Goal: Task Accomplishment & Management: Complete application form

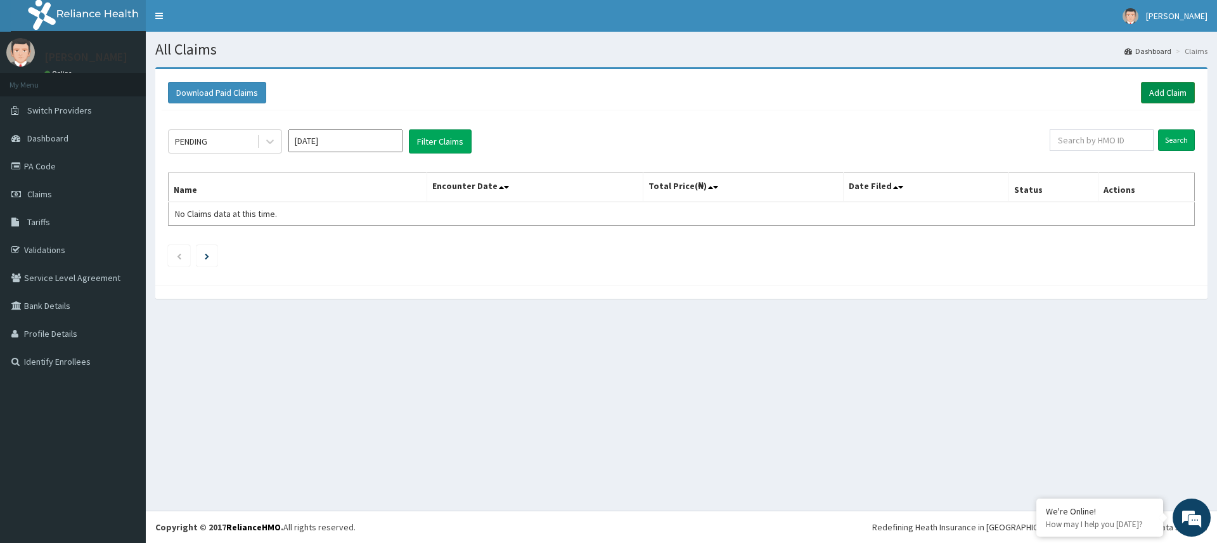
click at [1165, 94] on link "Add Claim" at bounding box center [1168, 93] width 54 height 22
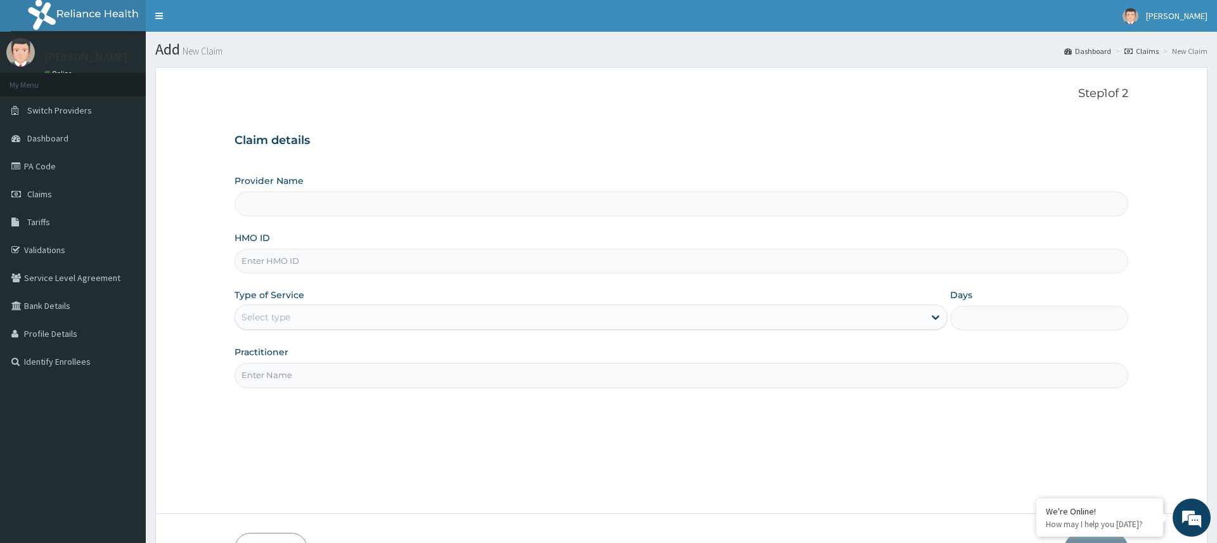
type input "Pure Fitness Africa | Ikota (fka Fitness Central)"
type input "1"
click at [332, 382] on input "Practitioner" at bounding box center [680, 375] width 893 height 25
type input "fit"
click at [389, 258] on input "HMO ID" at bounding box center [680, 260] width 893 height 25
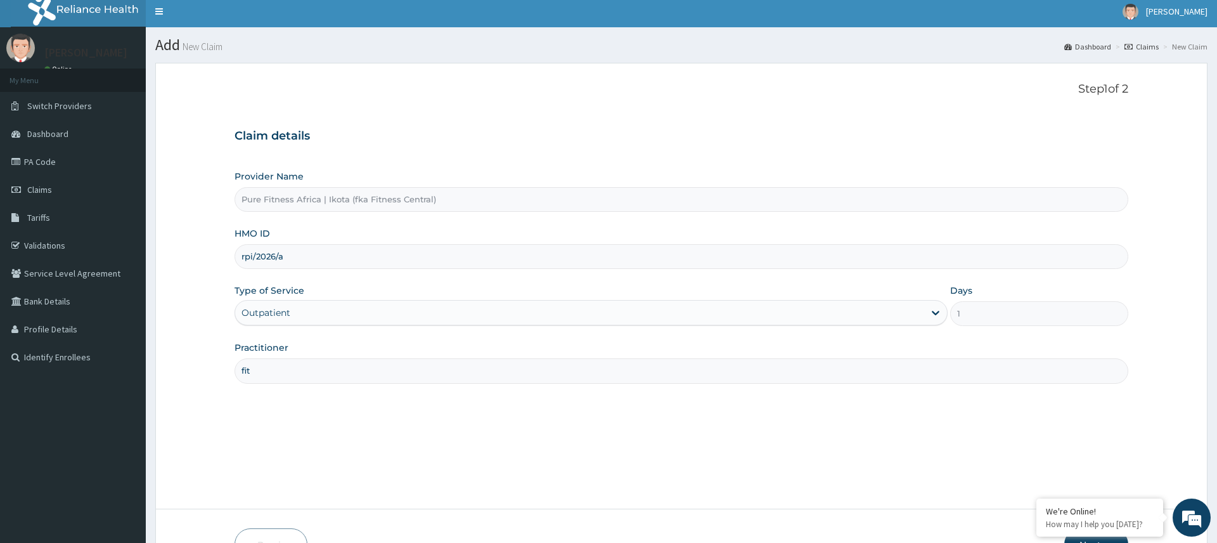
scroll to position [84, 0]
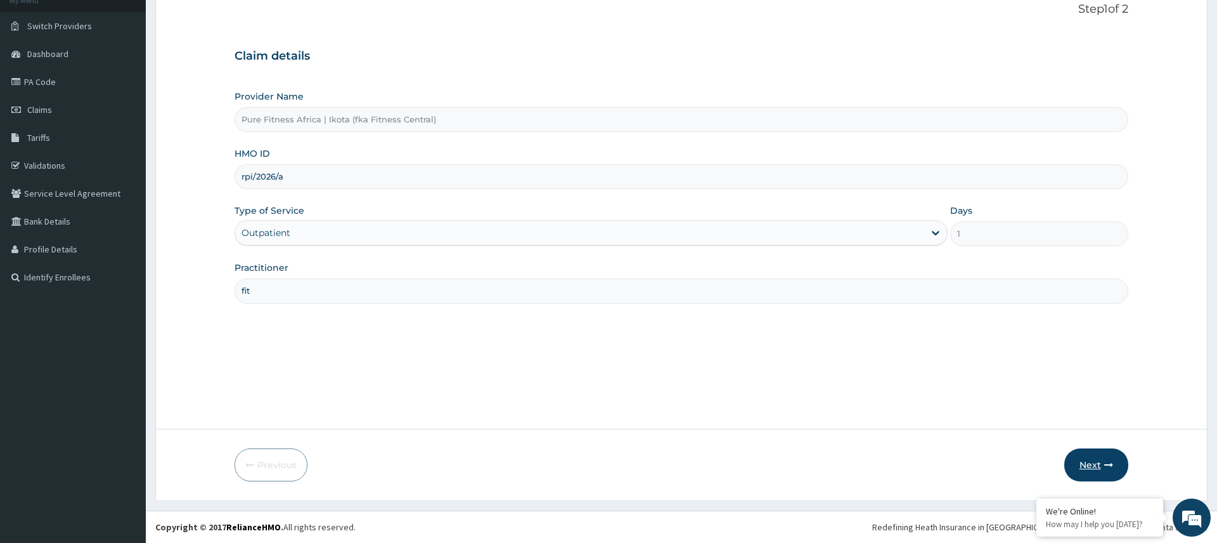
drag, startPoint x: 1096, startPoint y: 466, endPoint x: 1088, endPoint y: 467, distance: 9.0
click at [1093, 467] on button "Next" at bounding box center [1096, 464] width 64 height 33
click at [259, 177] on input "rpi/2026/a" at bounding box center [680, 179] width 893 height 25
click at [266, 178] on input "rpi/2026/a" at bounding box center [680, 179] width 893 height 25
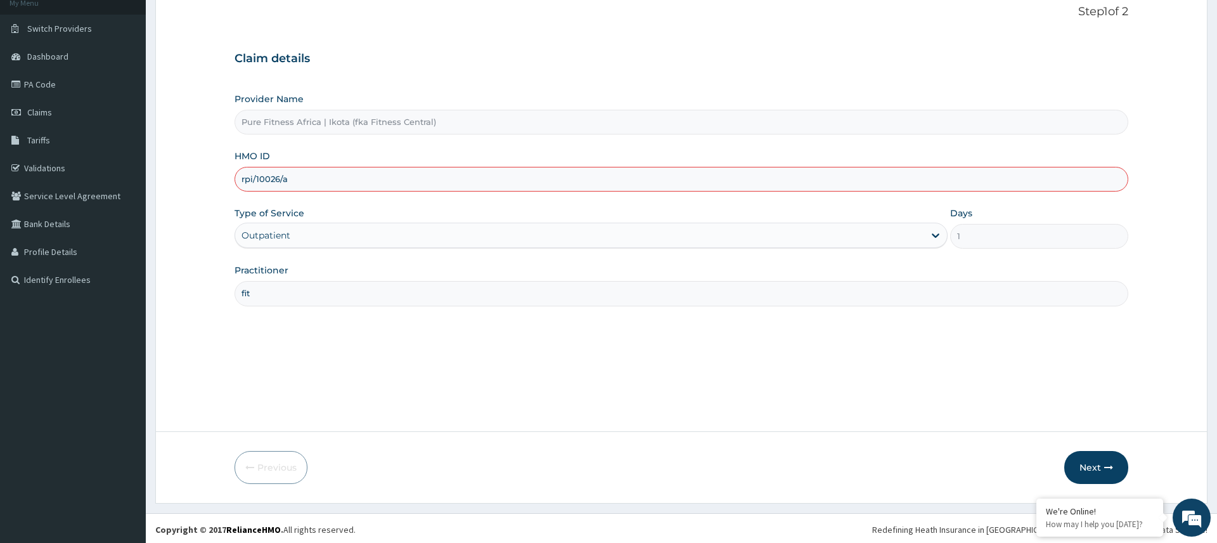
type input "rpi/10026/a"
click at [1084, 456] on button "Next" at bounding box center [1096, 467] width 64 height 33
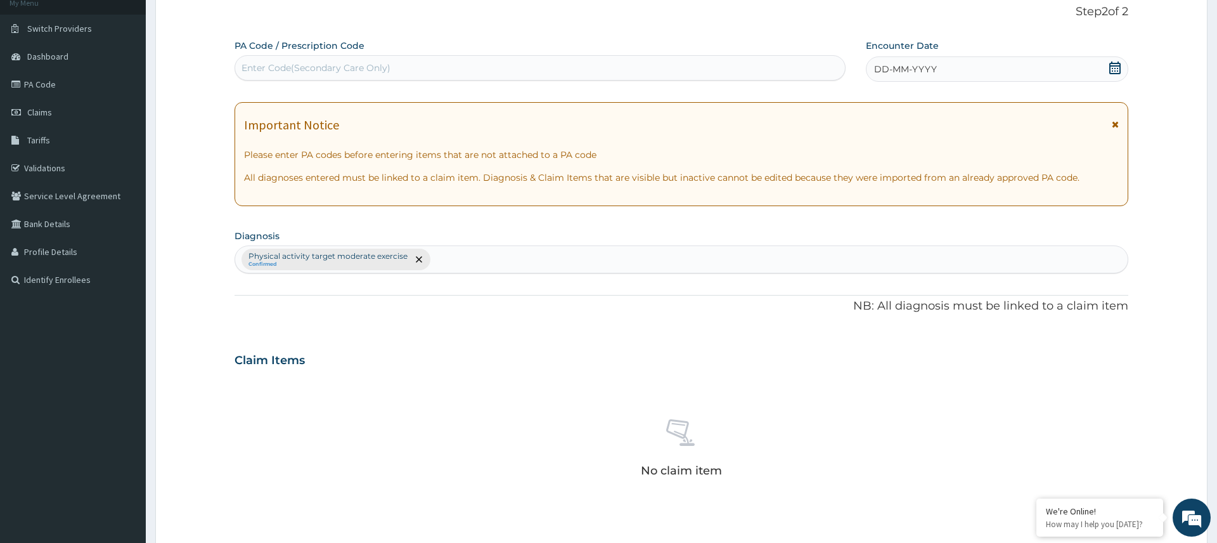
click at [442, 64] on div "Enter Code(Secondary Care Only)" at bounding box center [540, 68] width 610 height 20
click at [254, 66] on input "PAE921C6" at bounding box center [263, 67] width 44 height 13
type input "PA/E921C6"
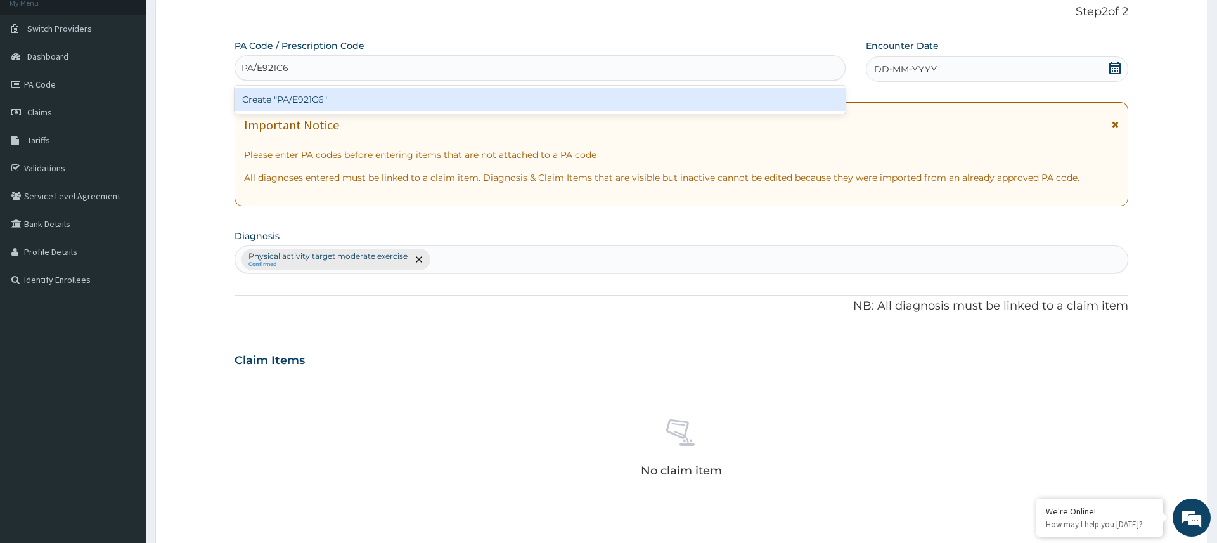
click at [311, 91] on div "Create "PA/E921C6"" at bounding box center [539, 99] width 611 height 23
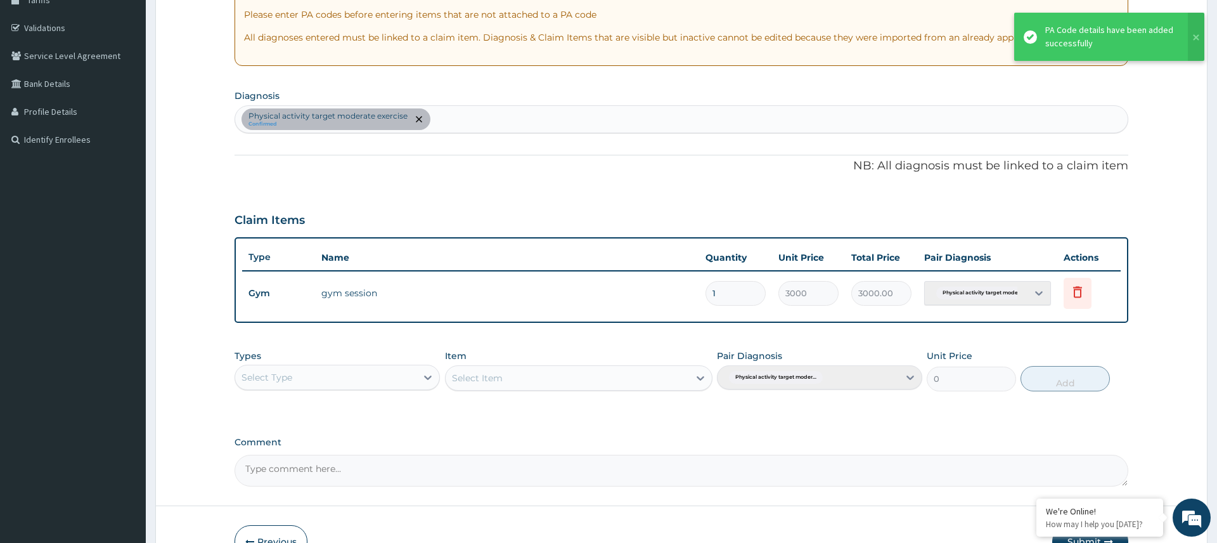
scroll to position [299, 0]
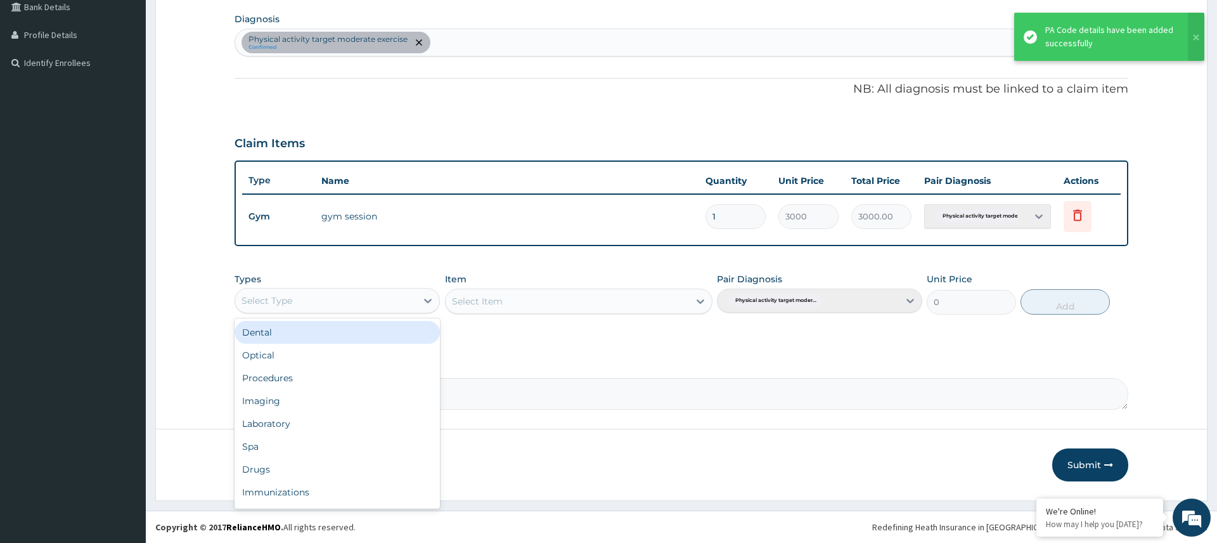
click at [359, 299] on div "Select Type" at bounding box center [325, 300] width 181 height 20
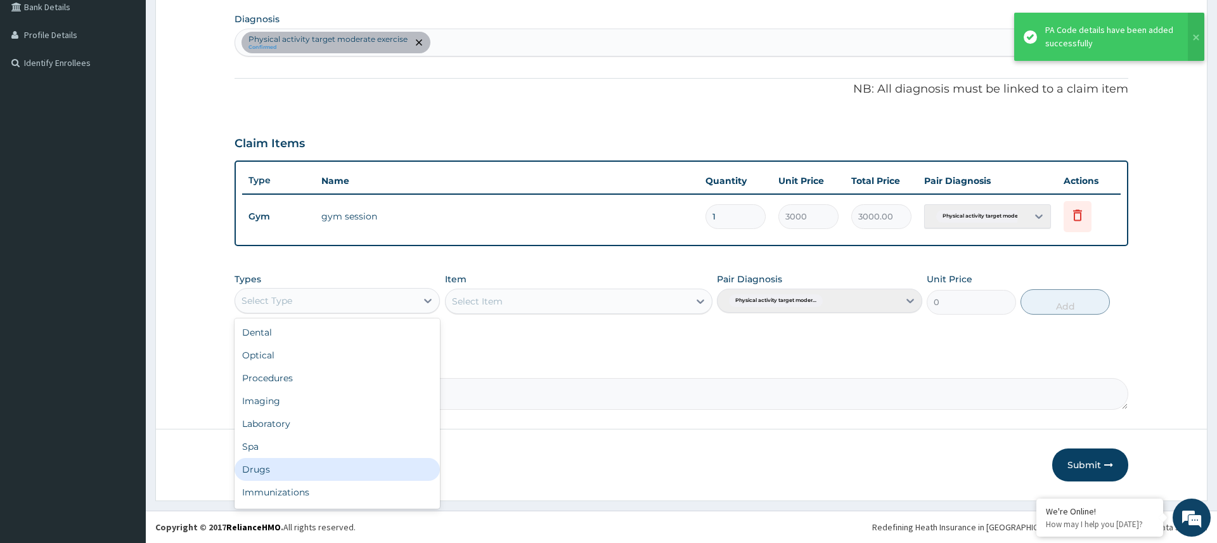
scroll to position [43, 0]
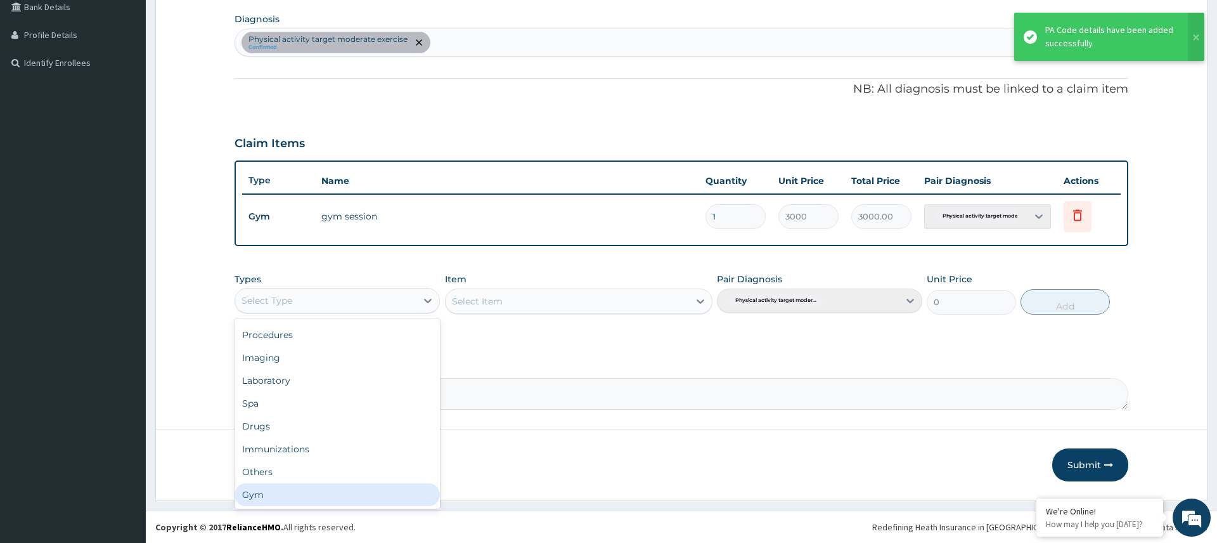
click at [326, 486] on div "Gym" at bounding box center [336, 494] width 205 height 23
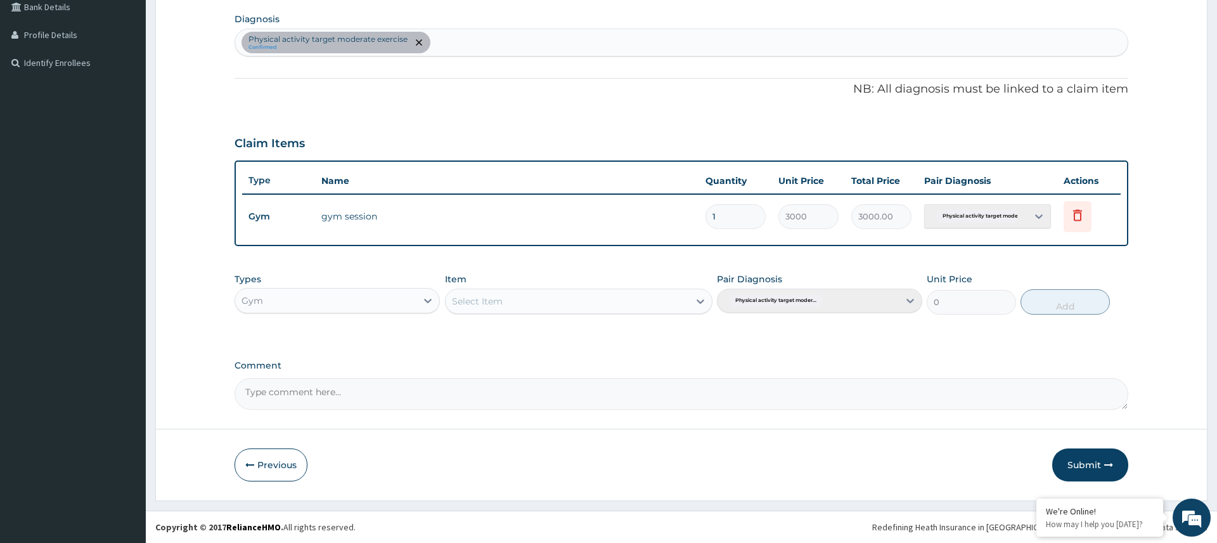
drag, startPoint x: 1103, startPoint y: 459, endPoint x: 1091, endPoint y: 465, distance: 13.3
click at [1104, 460] on icon "button" at bounding box center [1108, 464] width 9 height 9
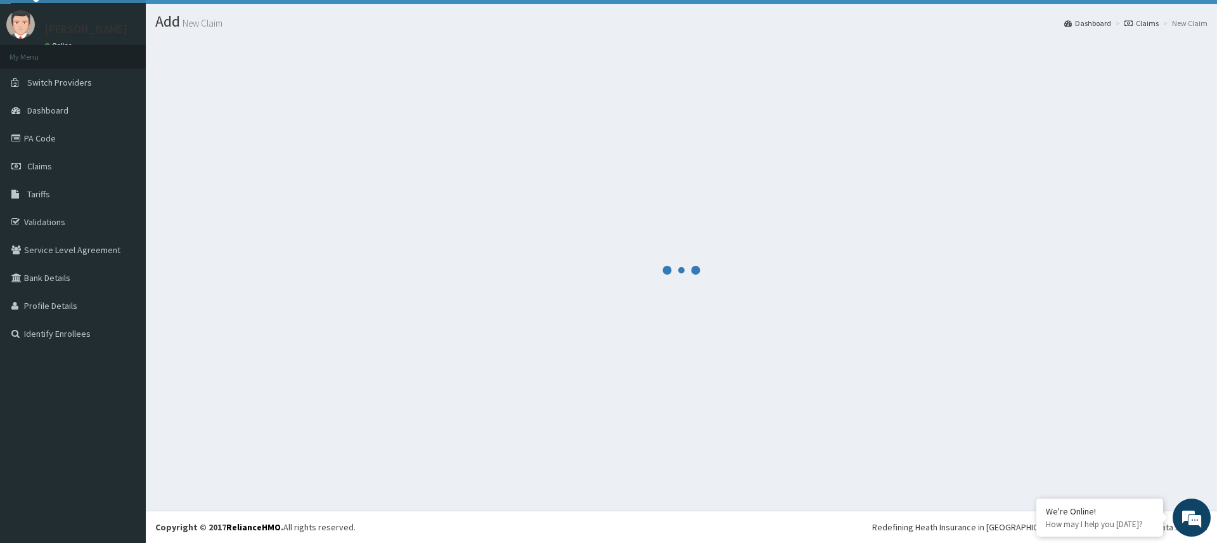
scroll to position [299, 0]
